Goal: Task Accomplishment & Management: Manage account settings

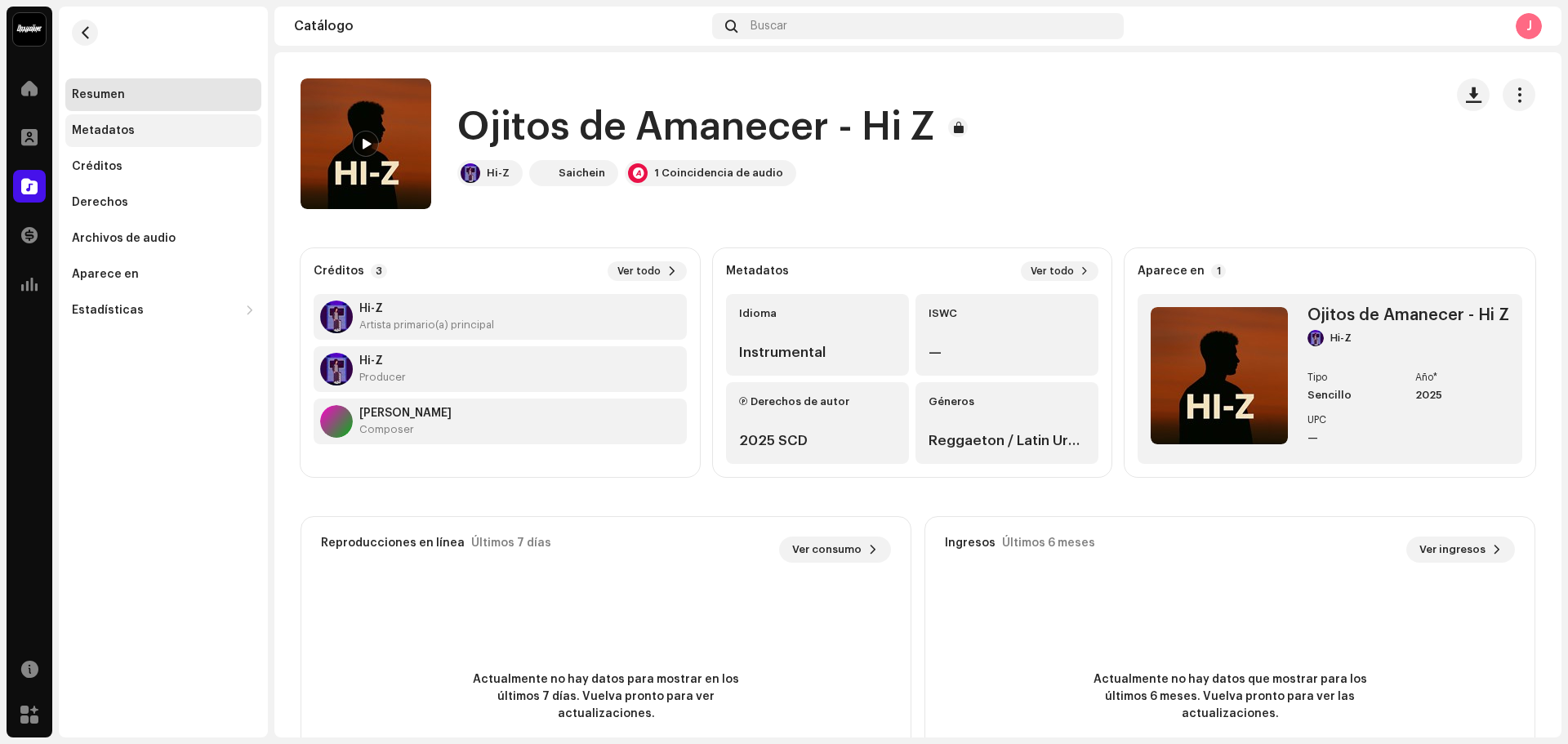
click at [129, 134] on div "Metadatos" at bounding box center [103, 130] width 63 height 13
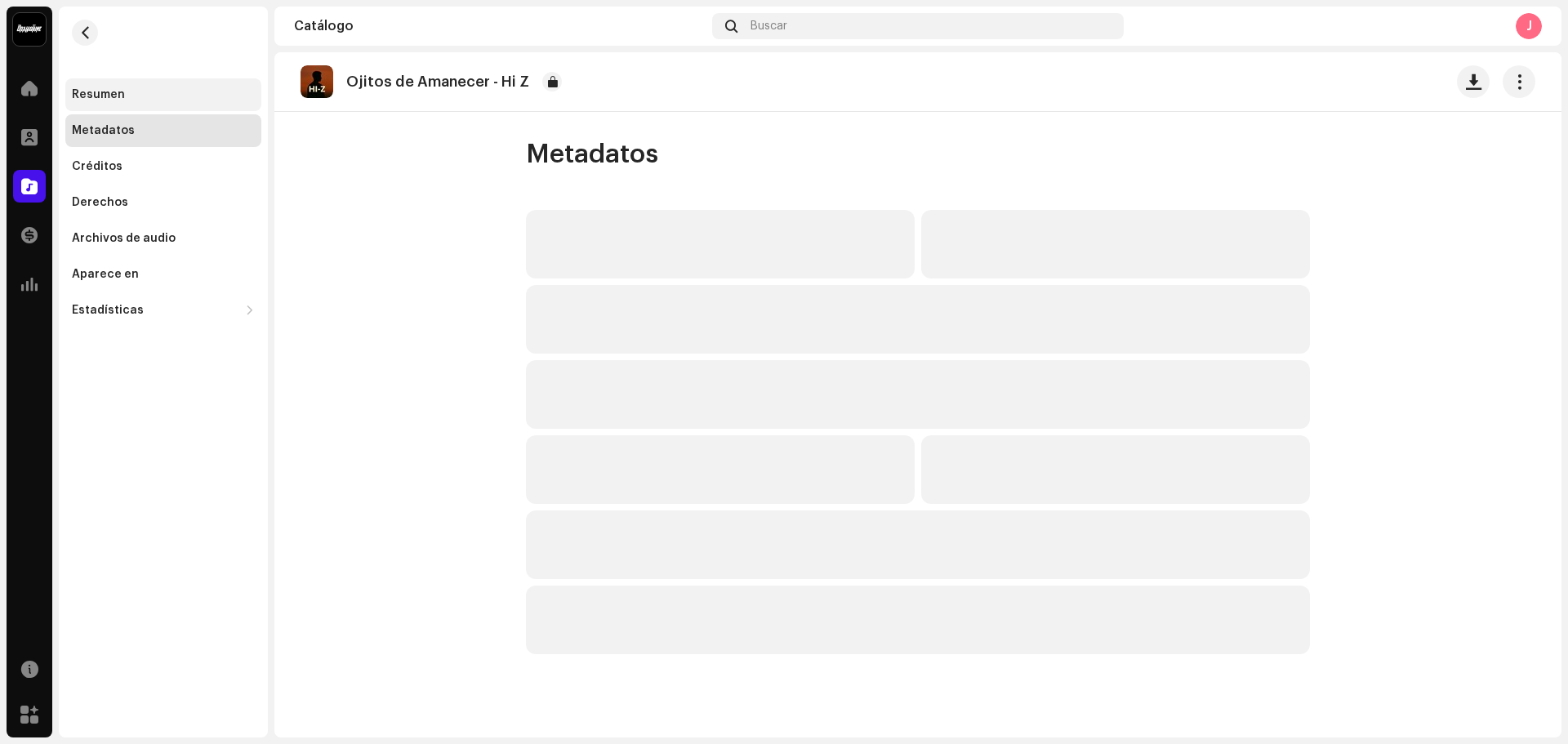
click at [128, 96] on div "Resumen" at bounding box center [163, 94] width 183 height 13
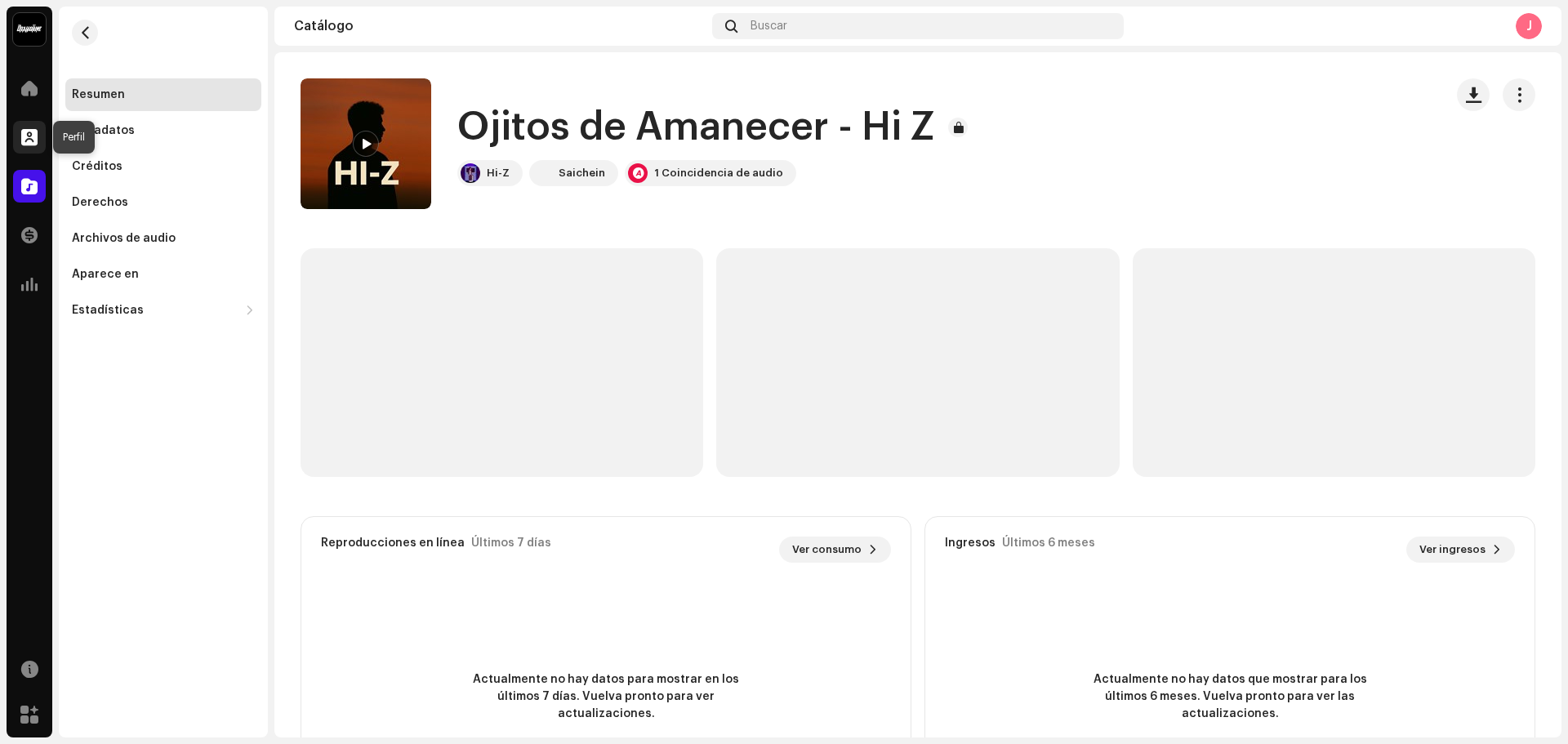
click at [41, 146] on div at bounding box center [29, 137] width 33 height 33
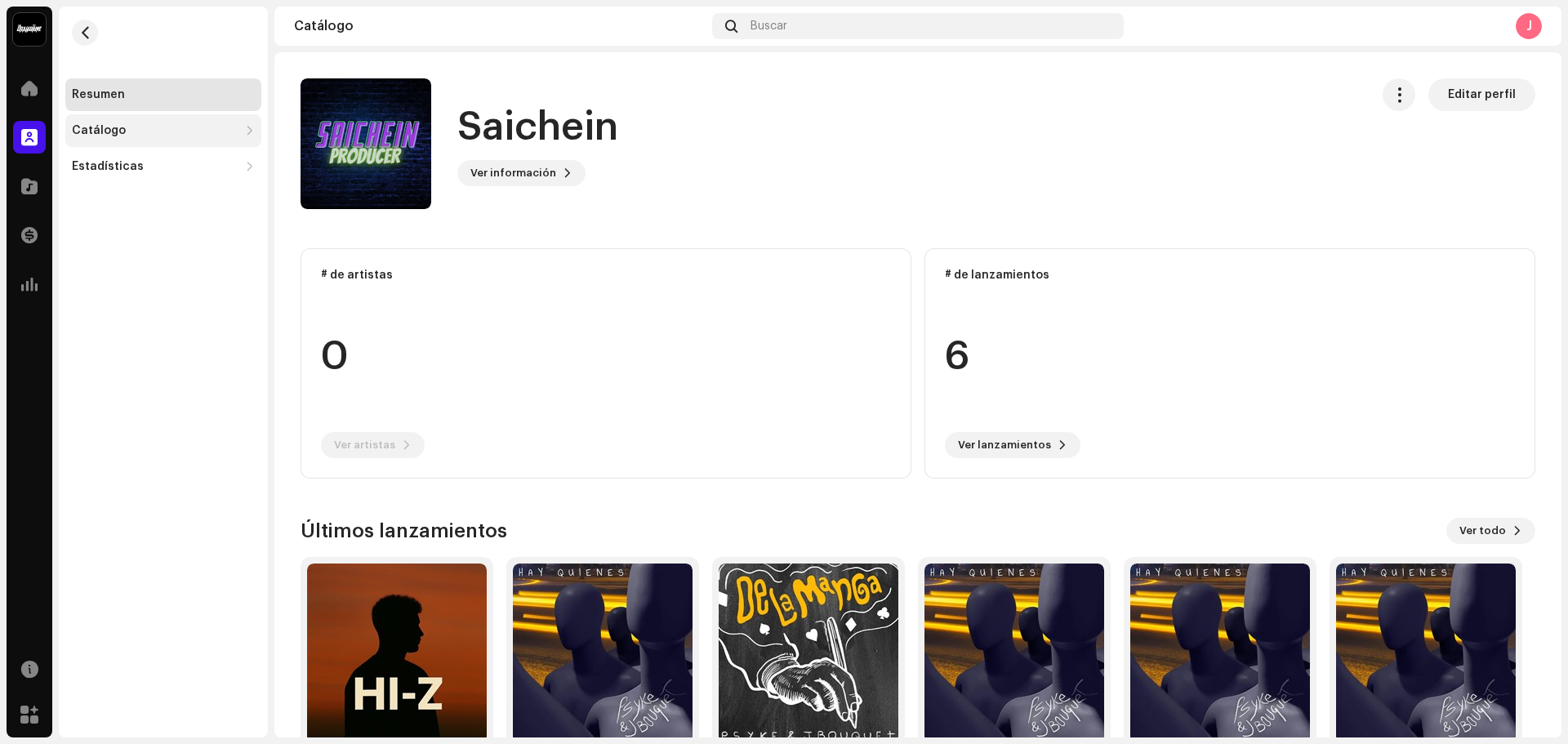
click at [153, 134] on div "Catálogo" at bounding box center [155, 130] width 167 height 13
click at [184, 200] on div "Pistas" at bounding box center [167, 202] width 177 height 13
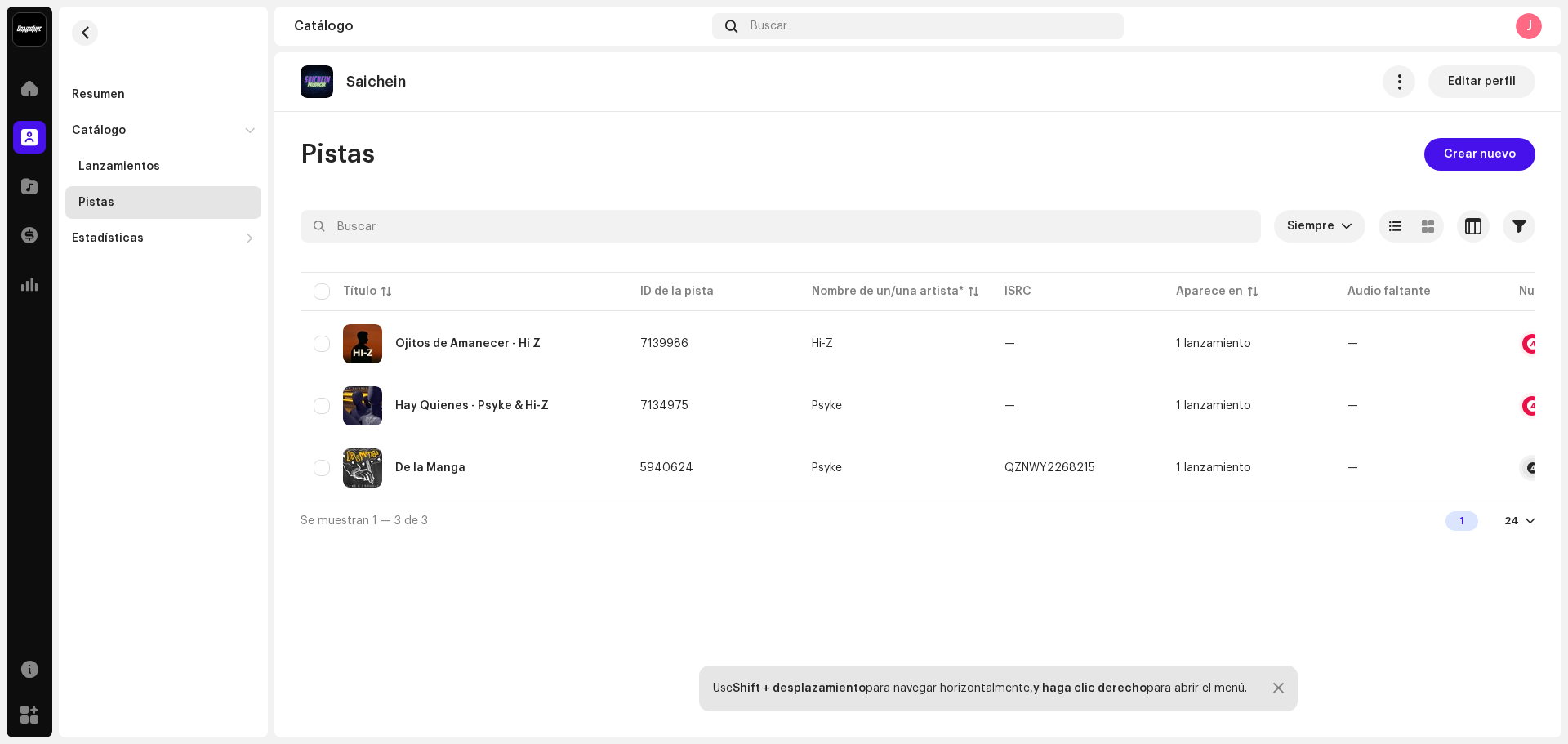
click at [985, 127] on div "Saichein Editar perfil Pistas Crear nuevo Siempre Seleccionado 0 Opciones Filtr…" at bounding box center [917, 395] width 1287 height 686
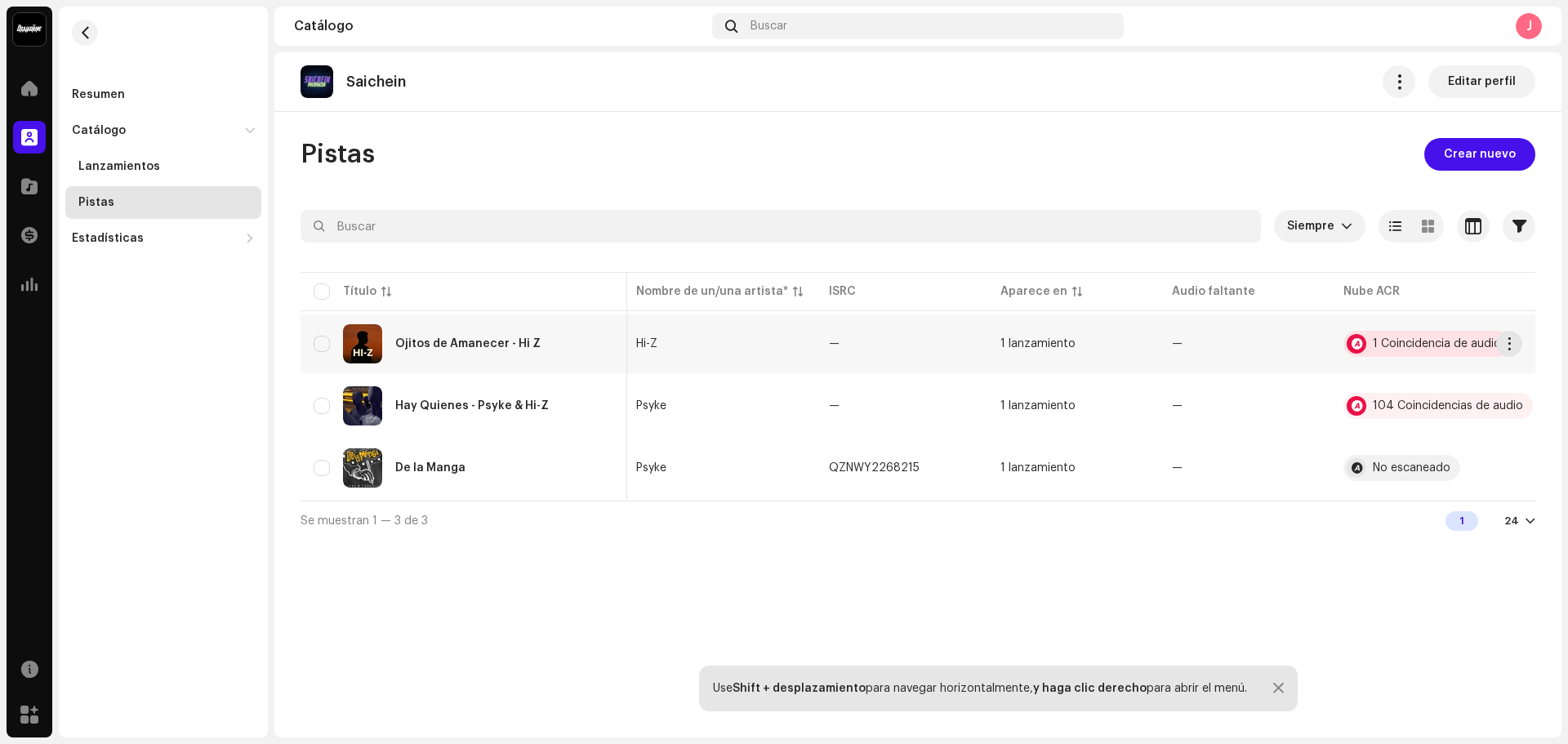
click at [1391, 349] on div "1 Coincidencia de audio" at bounding box center [1438, 344] width 129 height 12
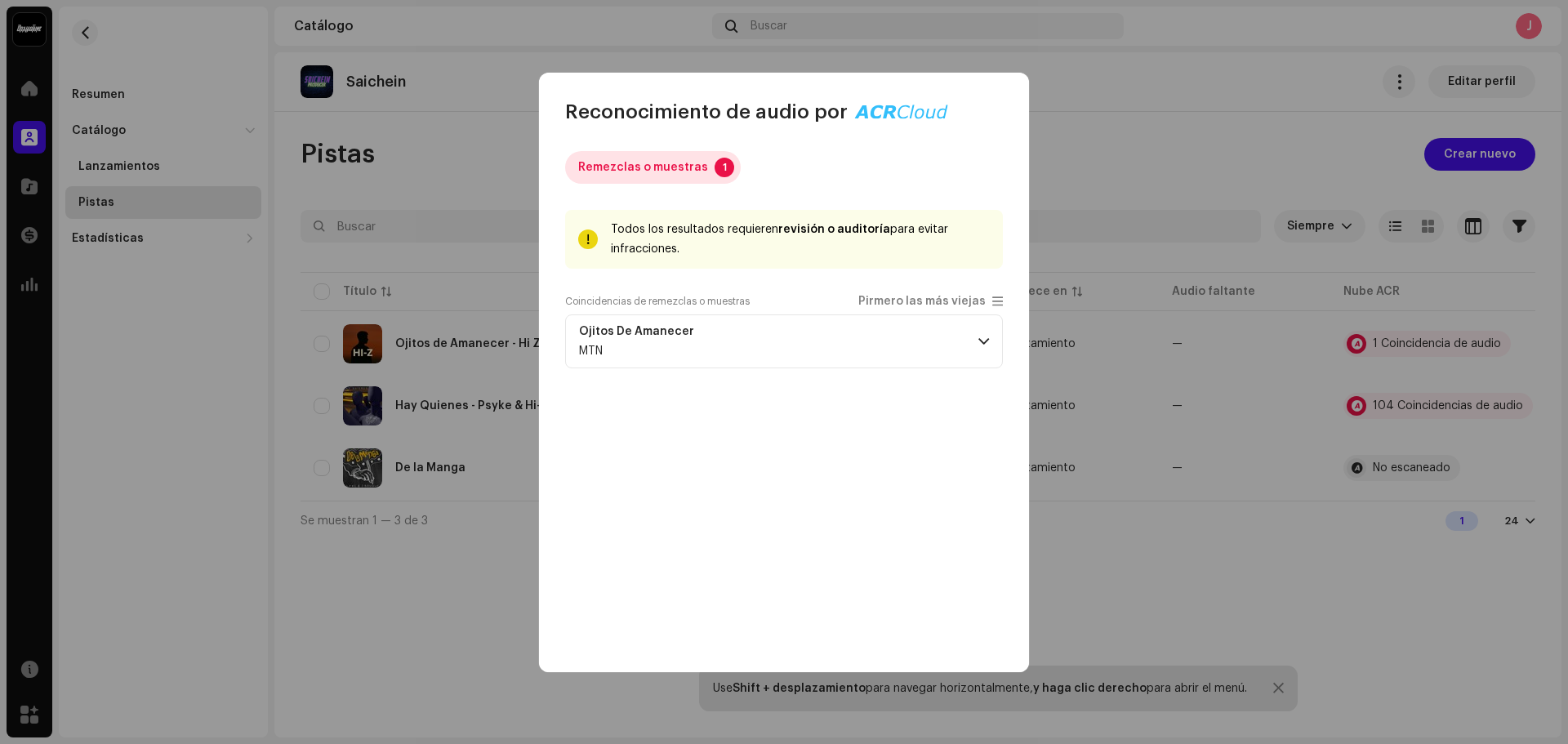
click at [689, 164] on div "Remezclas o muestras" at bounding box center [642, 168] width 129 height 33
click at [715, 166] on p-badge "1" at bounding box center [724, 167] width 19 height 19
click at [676, 344] on div "MTN" at bounding box center [646, 350] width 135 height 13
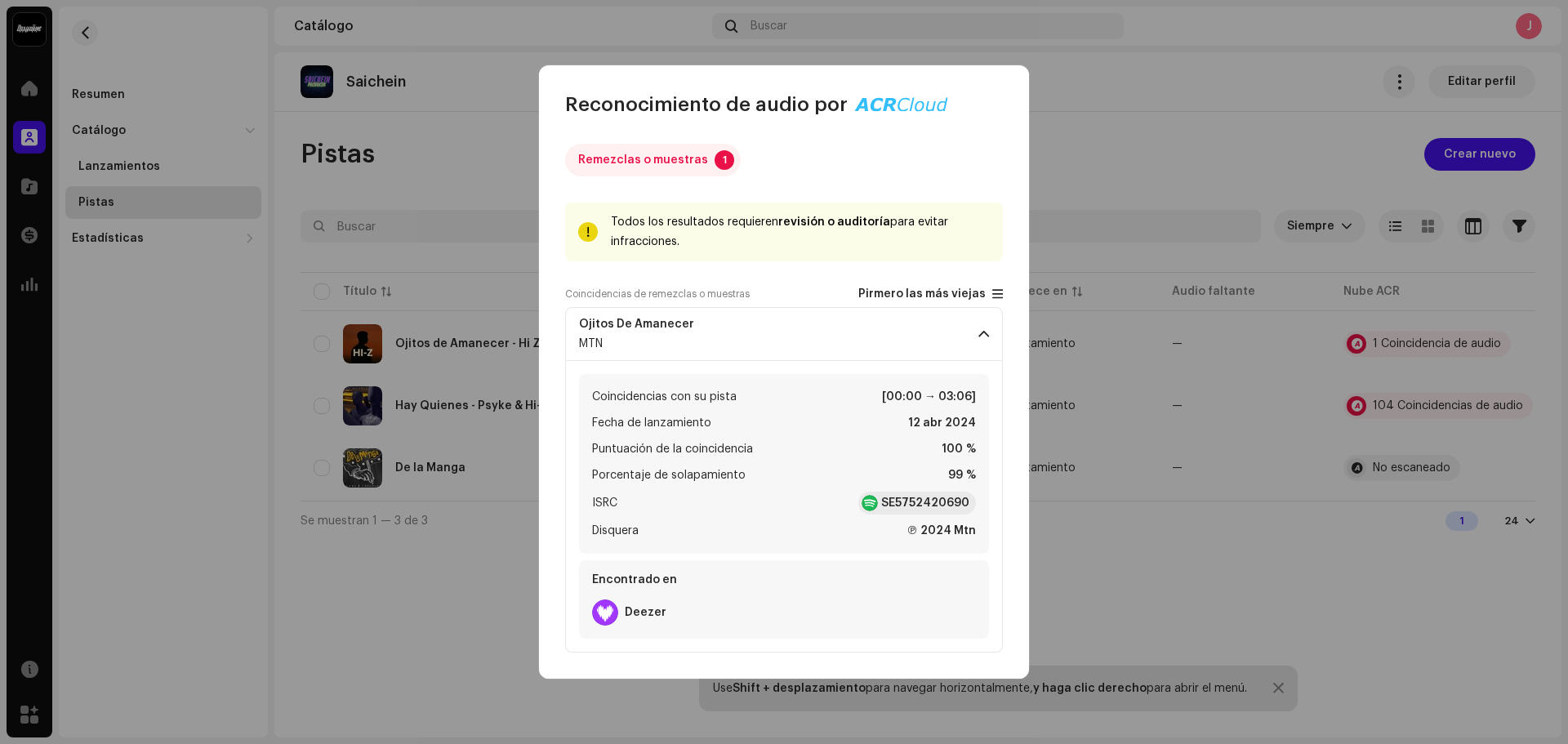
click at [995, 293] on span at bounding box center [998, 294] width 11 height 13
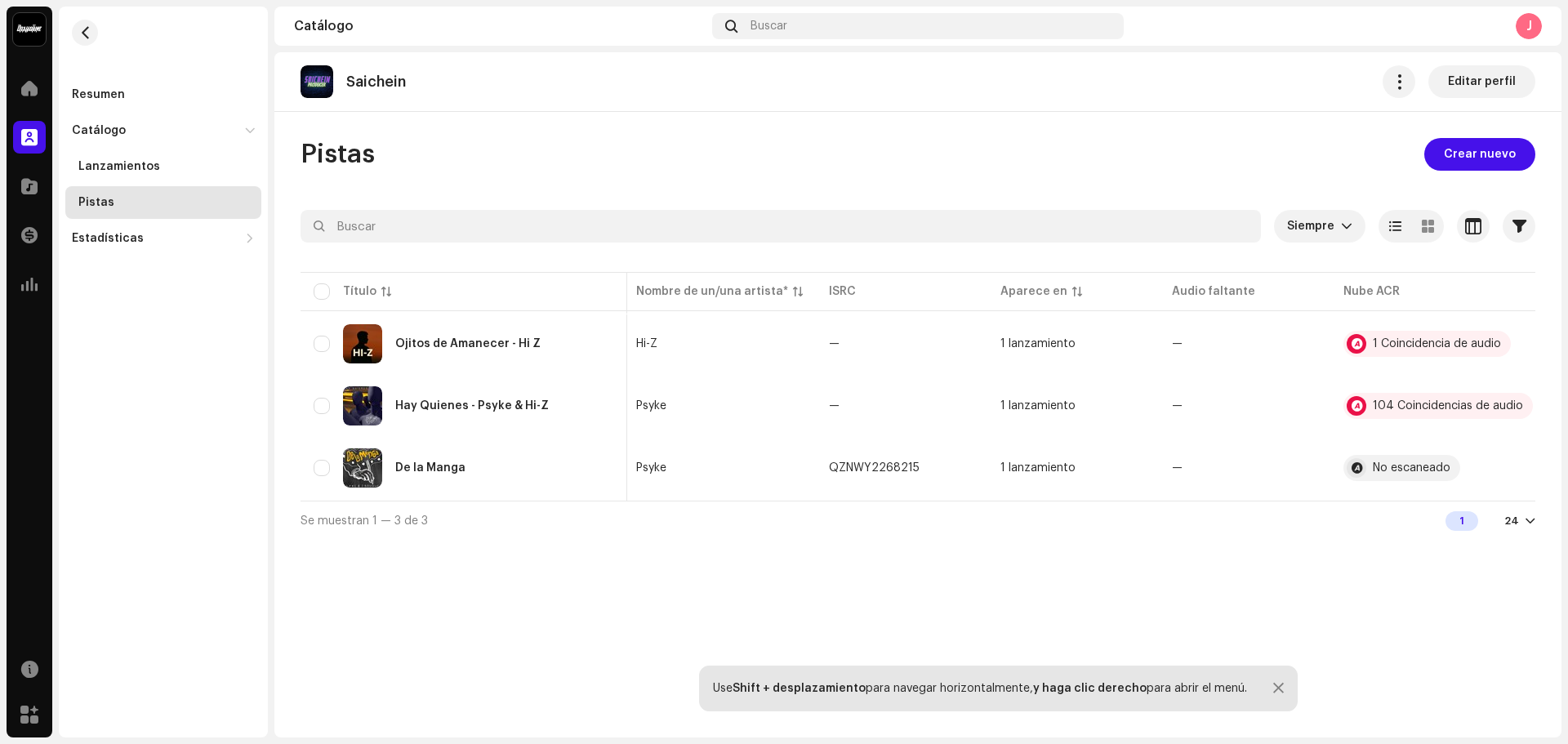
click at [1077, 120] on div "Reconocimiento de audio por Remezclas o muestras 1 Todos los resultados requier…" at bounding box center [784, 372] width 1568 height 744
